Goal: Task Accomplishment & Management: Use online tool/utility

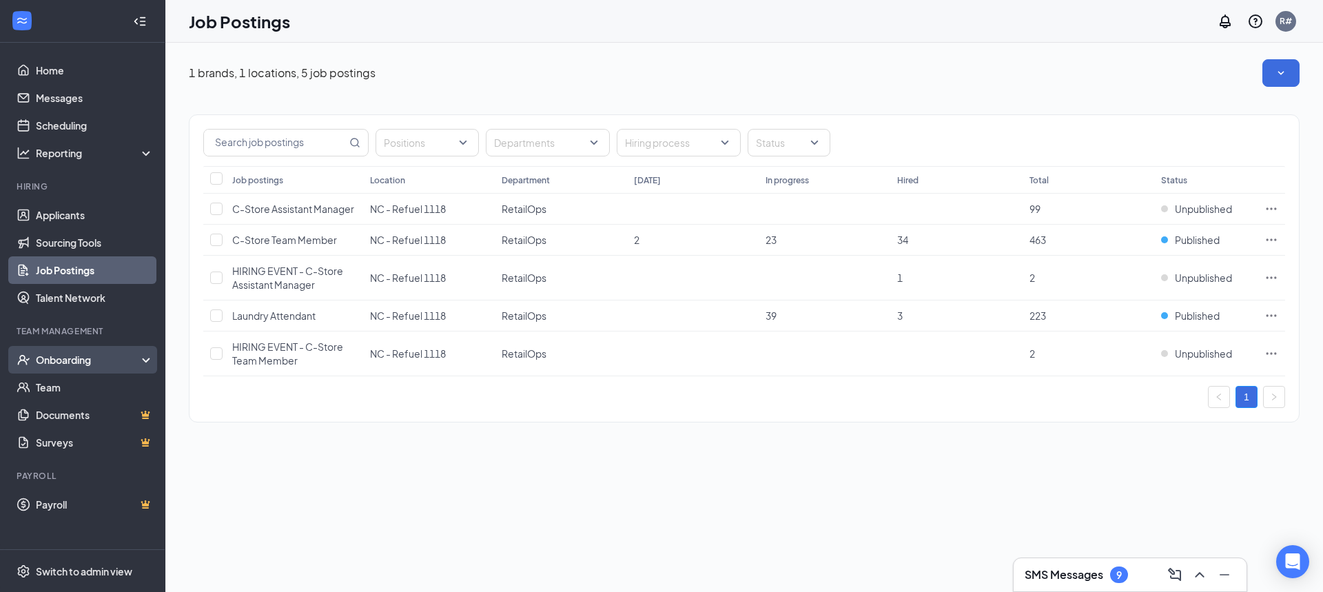
click at [82, 369] on div "Onboarding" at bounding box center [82, 360] width 165 height 28
click at [81, 386] on link "Overview" at bounding box center [95, 388] width 118 height 28
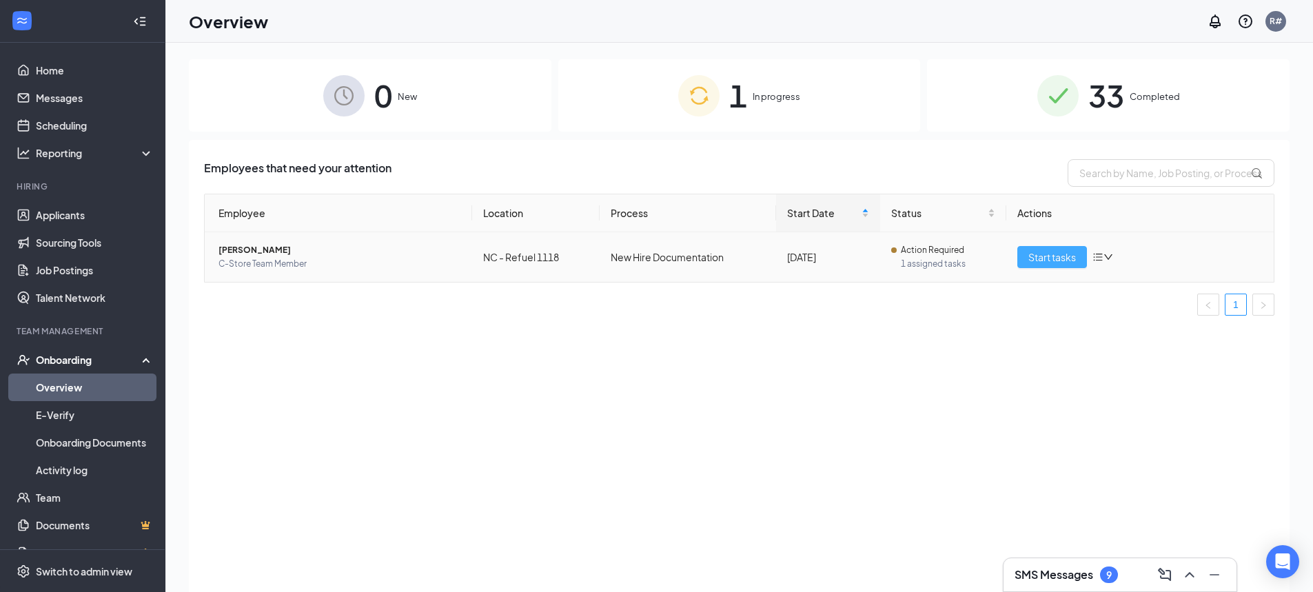
click at [1043, 255] on span "Start tasks" at bounding box center [1052, 256] width 48 height 15
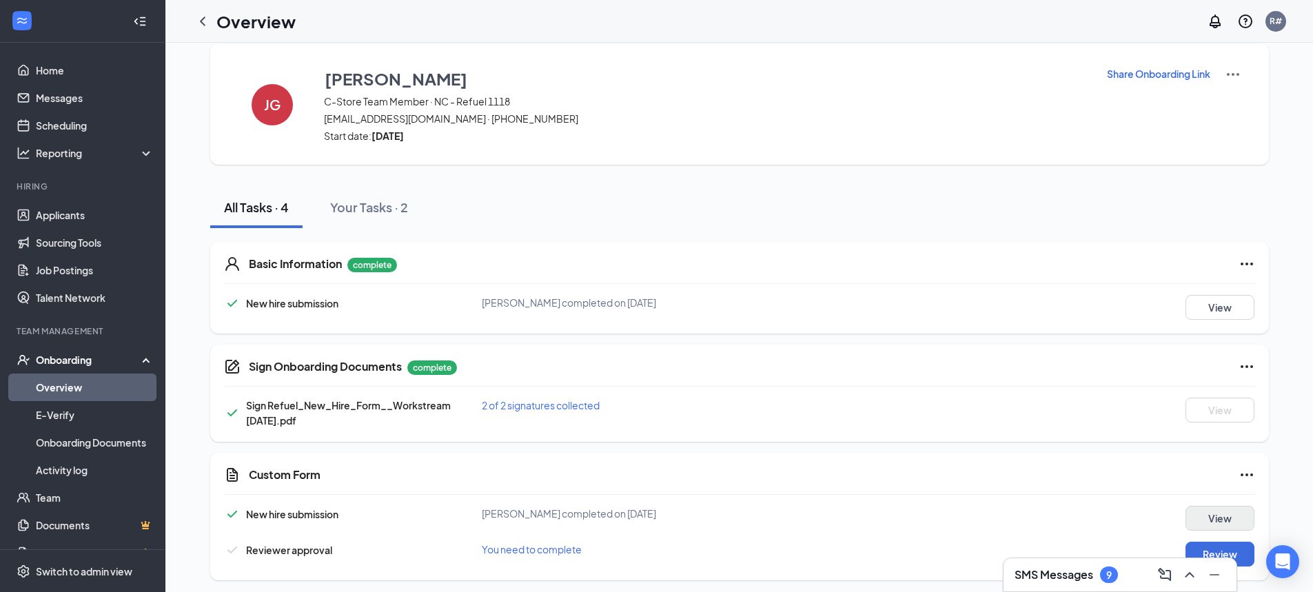
scroll to position [20, 0]
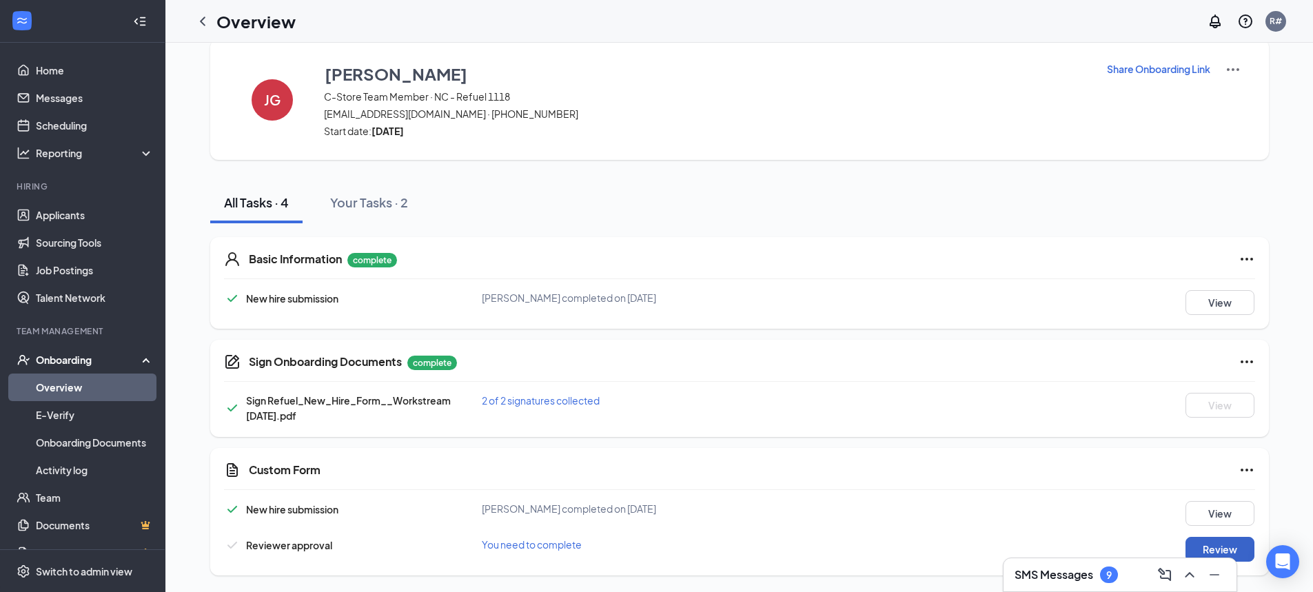
click at [1236, 543] on button "Review" at bounding box center [1219, 549] width 69 height 25
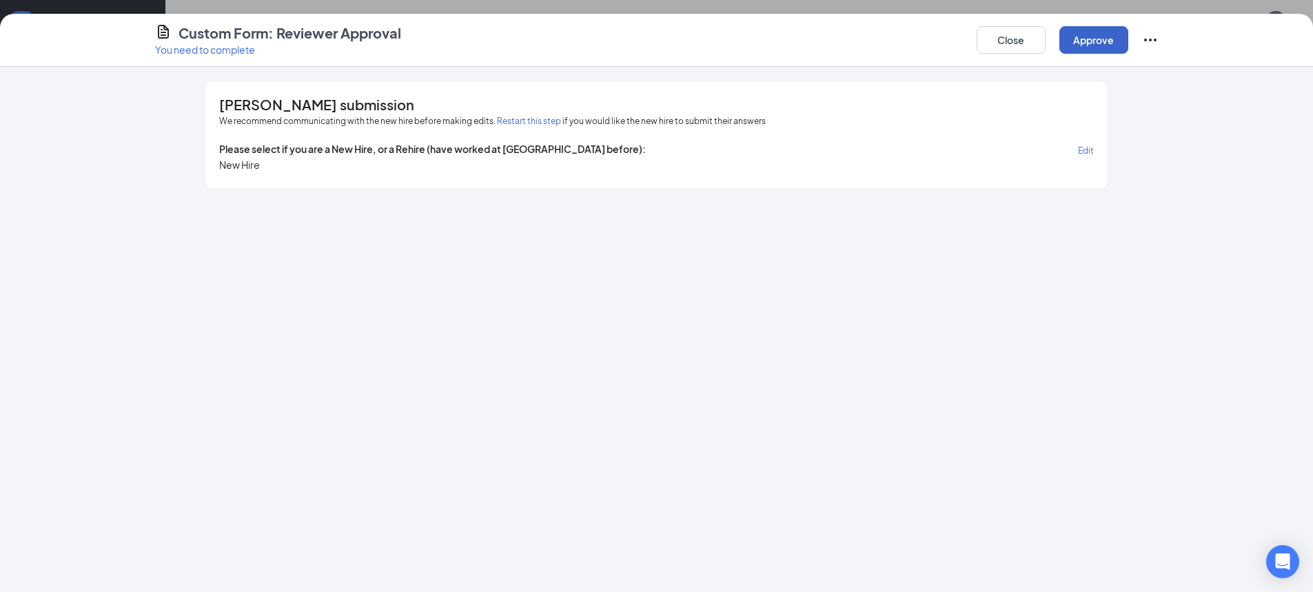
click at [1101, 35] on button "Approve" at bounding box center [1093, 40] width 69 height 28
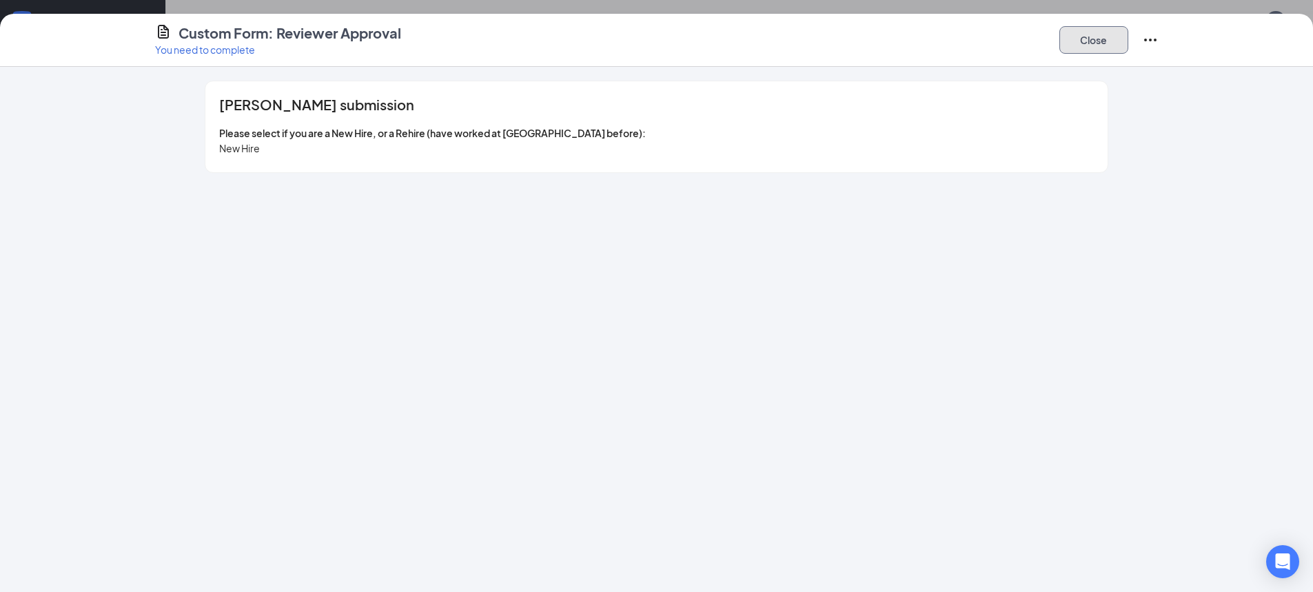
click at [1088, 51] on button "Close" at bounding box center [1093, 40] width 69 height 28
